Goal: Find specific fact: Find specific fact

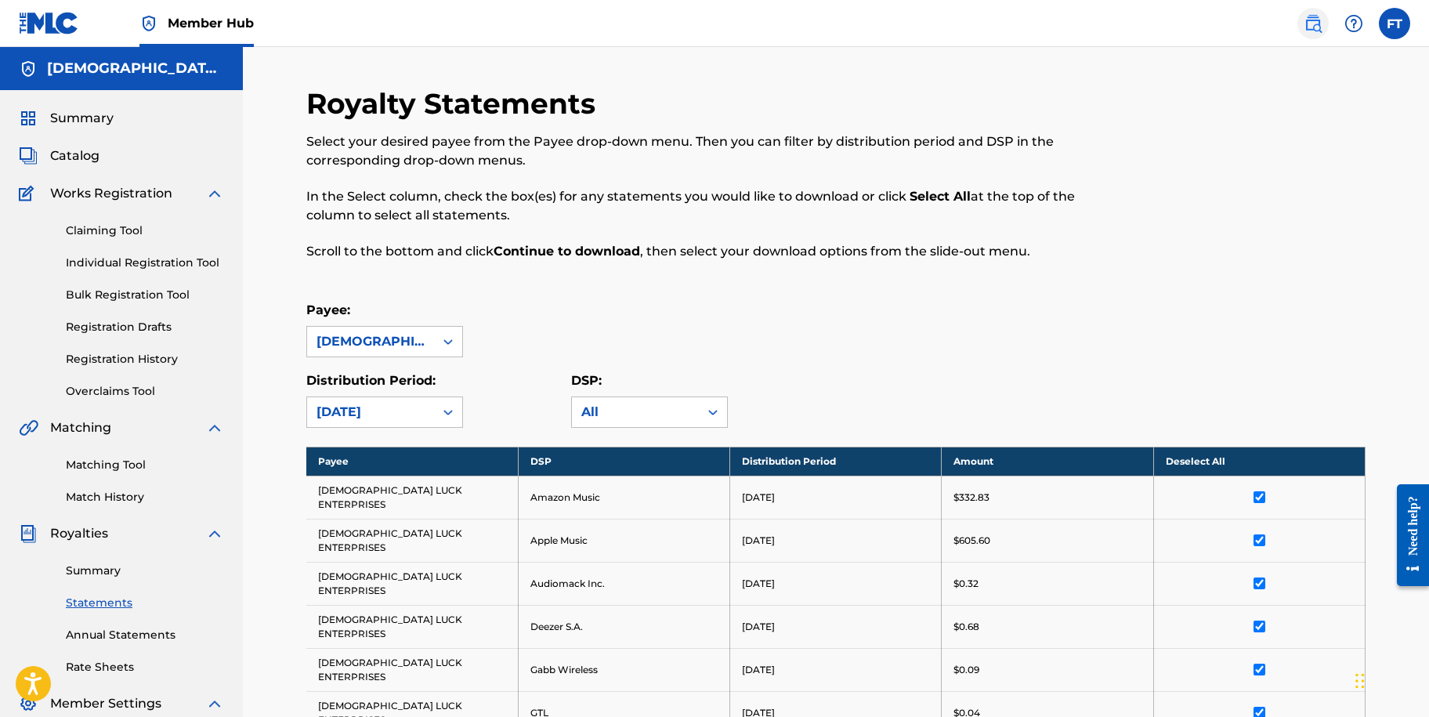
click at [1311, 20] on img at bounding box center [1313, 23] width 19 height 19
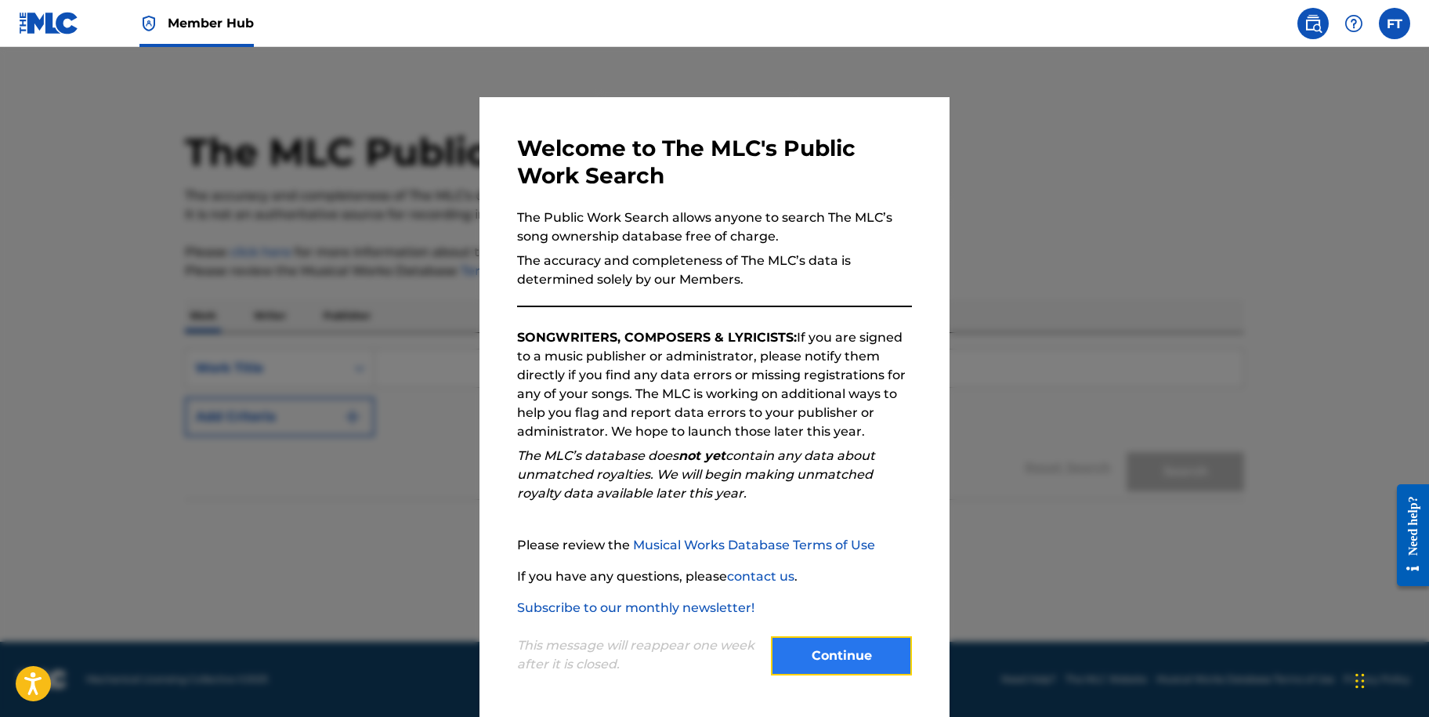
click at [853, 664] on button "Continue" at bounding box center [841, 655] width 141 height 39
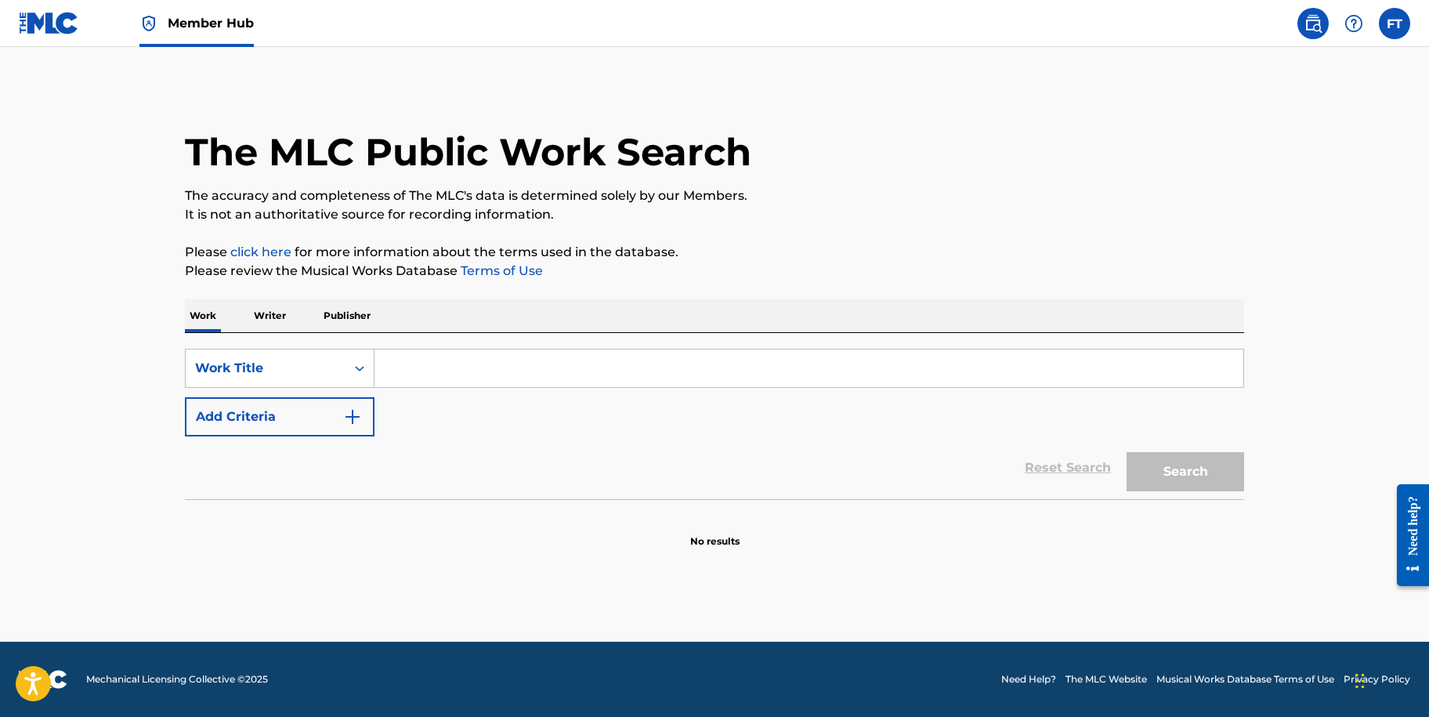
click at [406, 369] on input "Search Form" at bounding box center [809, 369] width 869 height 38
click at [397, 362] on input "Search Form" at bounding box center [809, 369] width 869 height 38
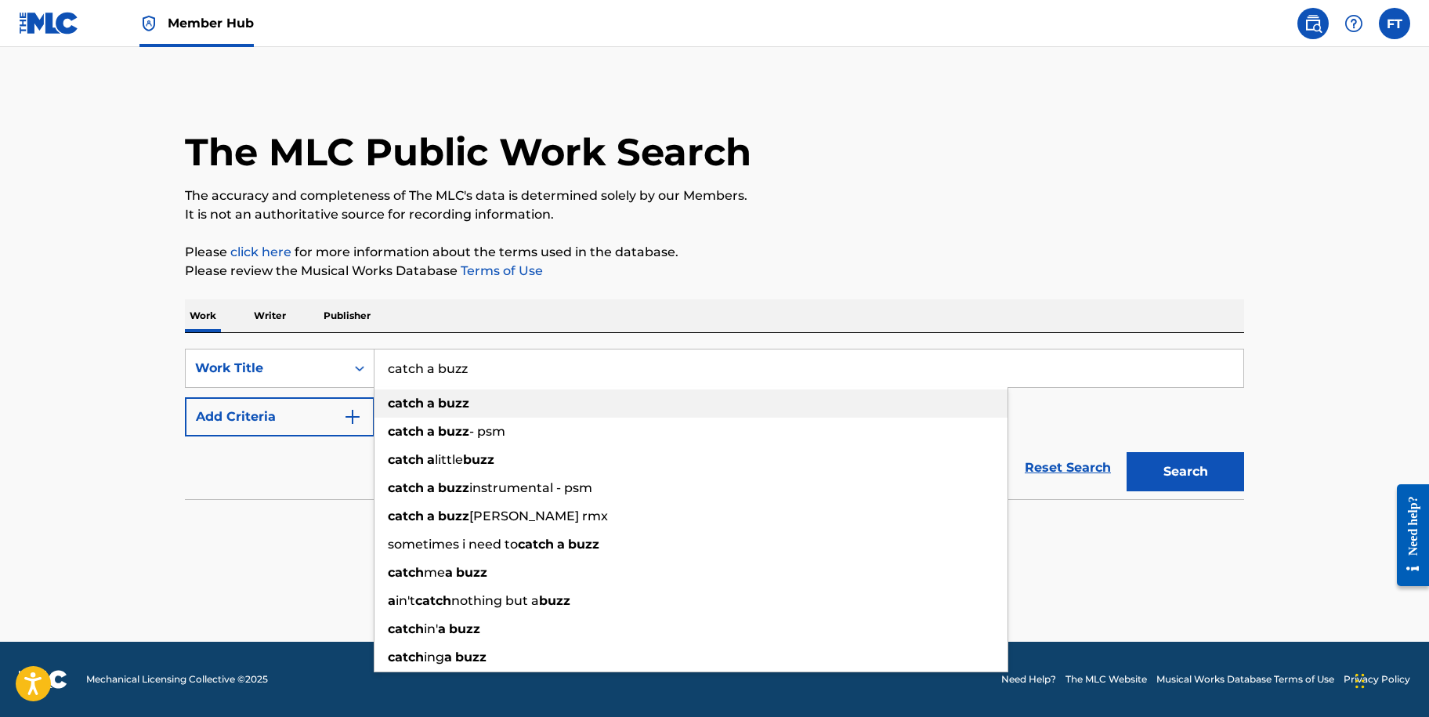
type input "catch a buzz"
click at [418, 404] on strong "catch" at bounding box center [406, 403] width 36 height 15
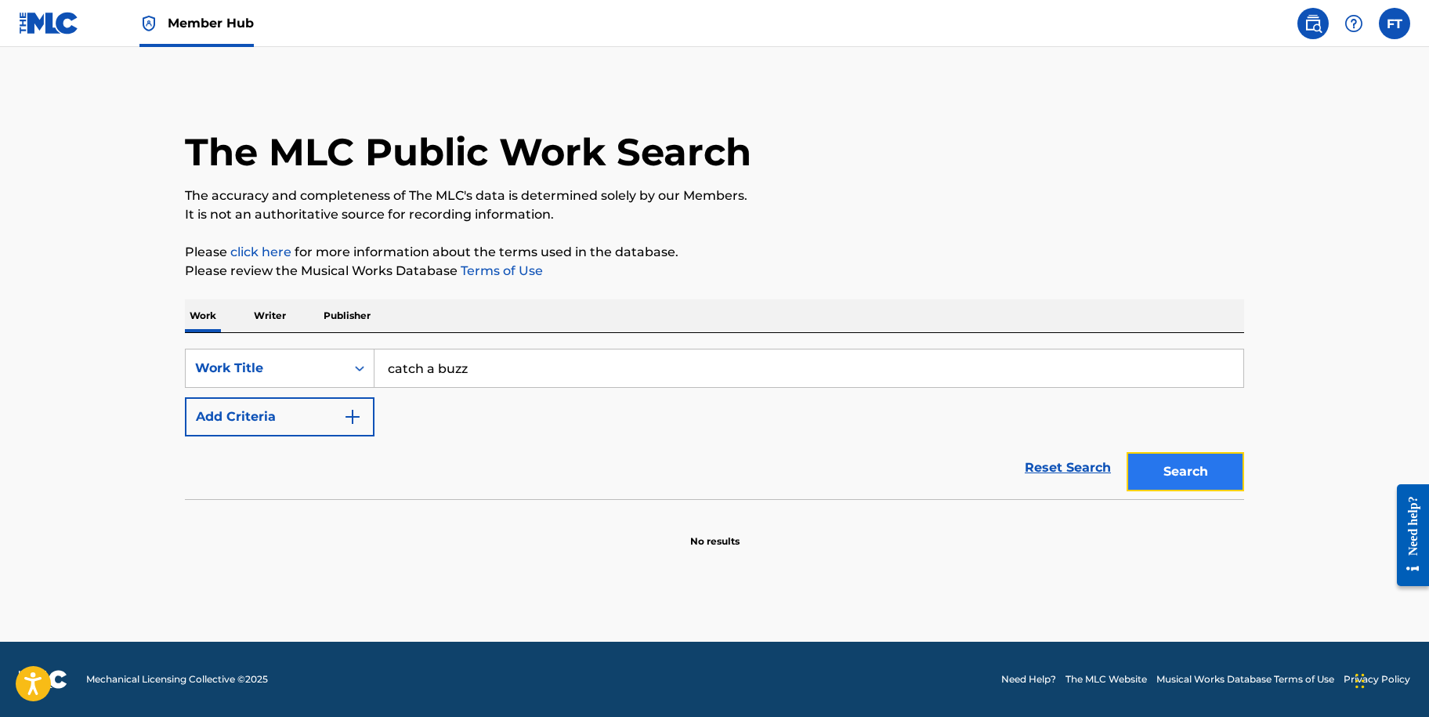
click at [1179, 468] on button "Search" at bounding box center [1186, 471] width 118 height 39
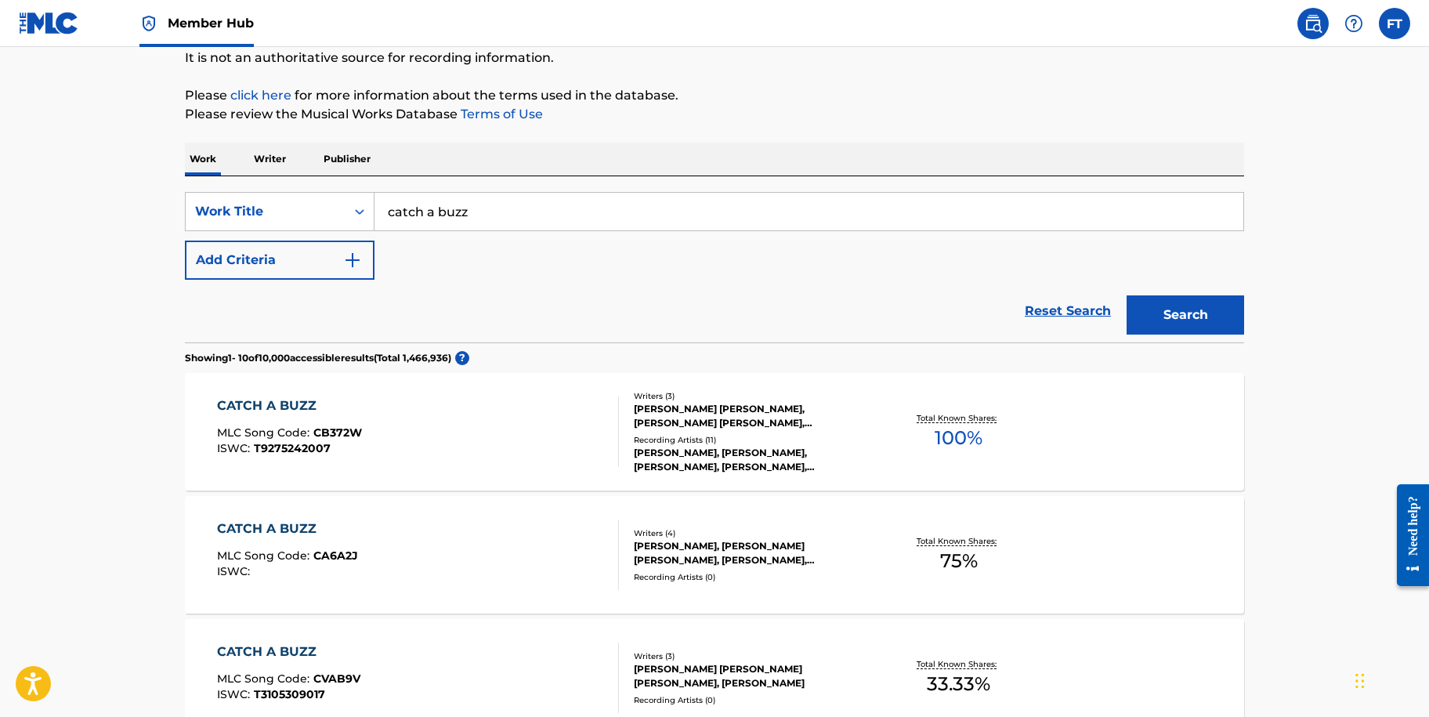
scroll to position [235, 0]
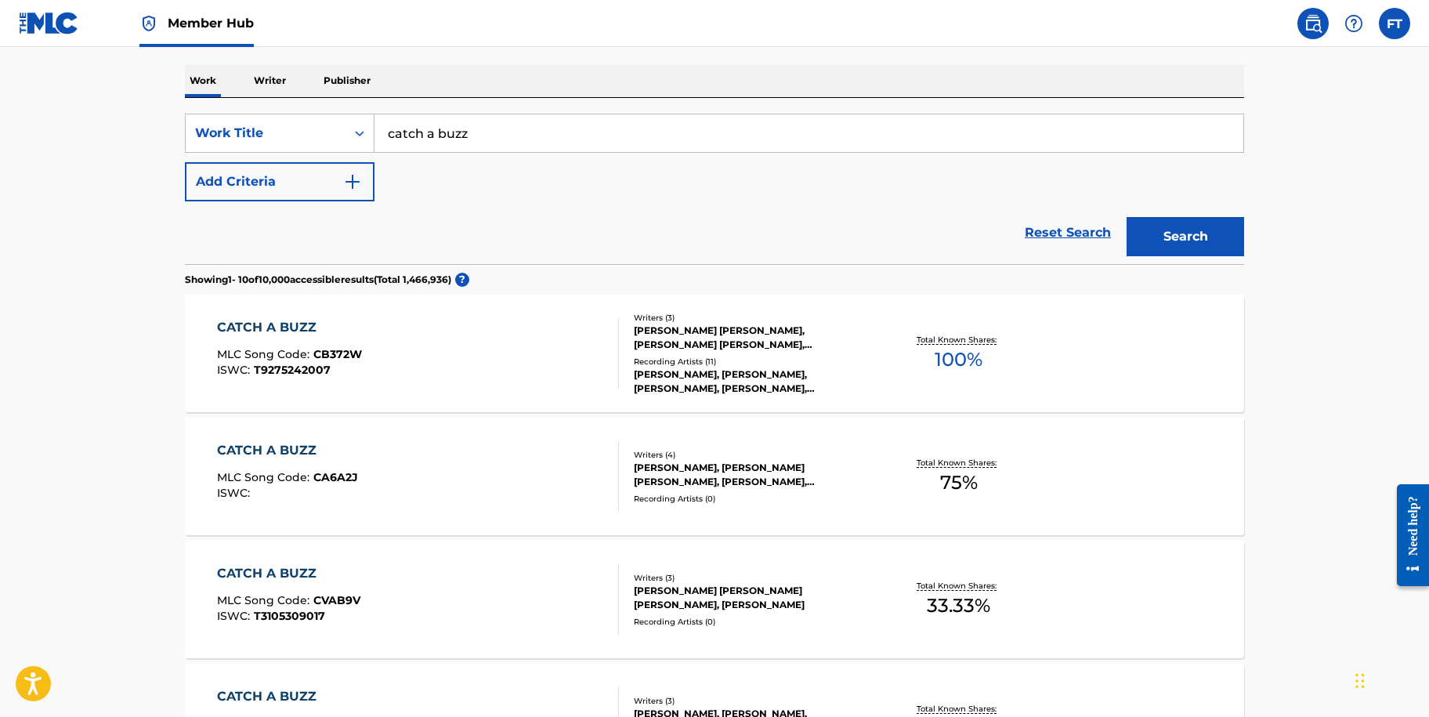
click at [468, 335] on div "CATCH A BUZZ MLC Song Code : CB372W ISWC : T9275242007" at bounding box center [418, 353] width 403 height 71
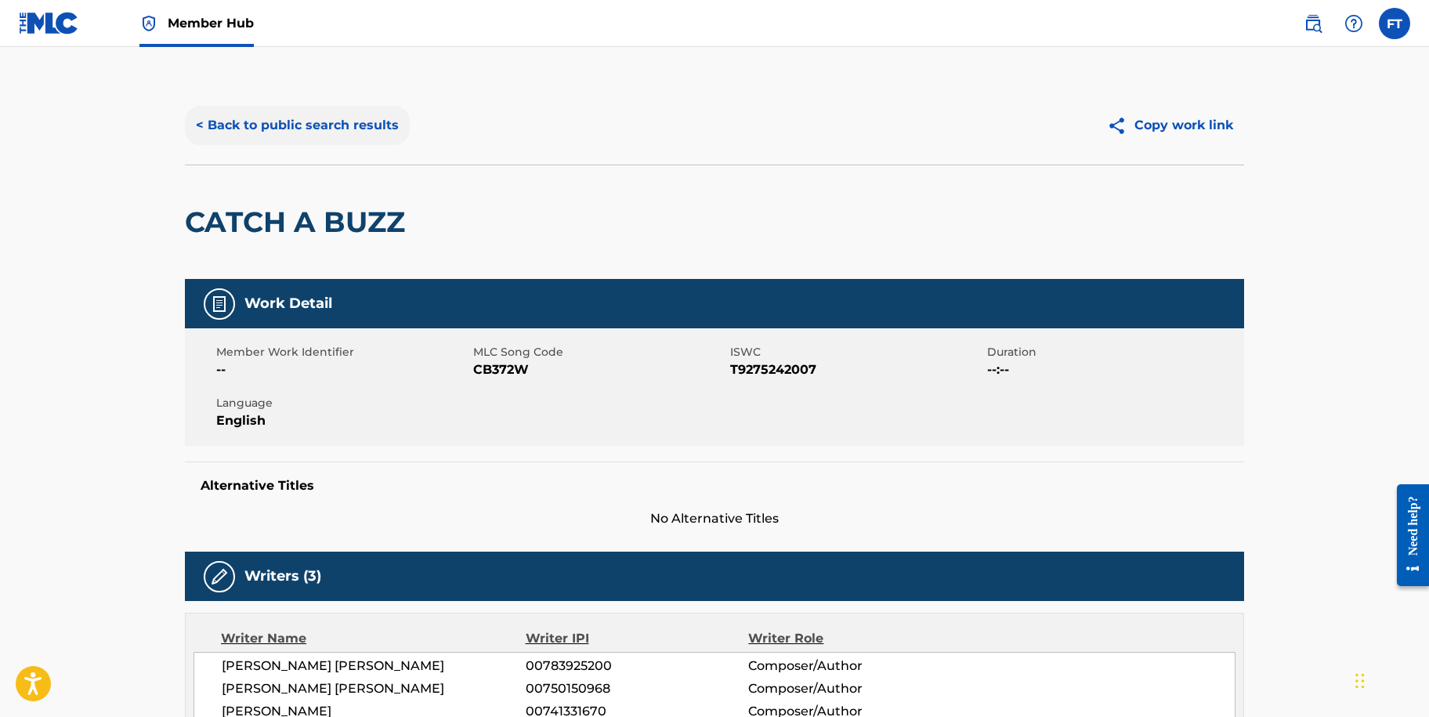
click at [276, 136] on button "< Back to public search results" at bounding box center [297, 125] width 225 height 39
